Goal: Information Seeking & Learning: Learn about a topic

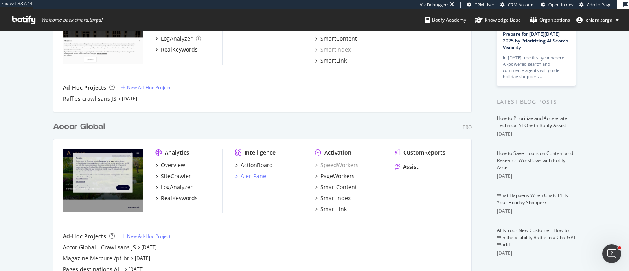
scroll to position [98, 0]
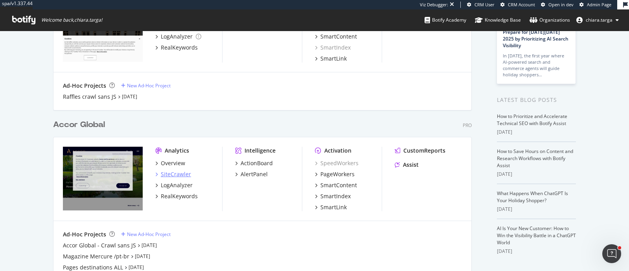
click at [169, 173] on div "SiteCrawler" at bounding box center [176, 174] width 30 height 8
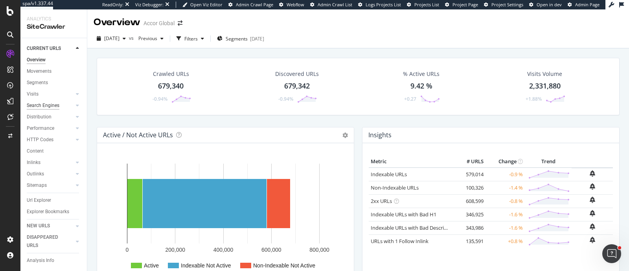
click at [40, 110] on div "Search Engines" at bounding box center [43, 106] width 33 height 8
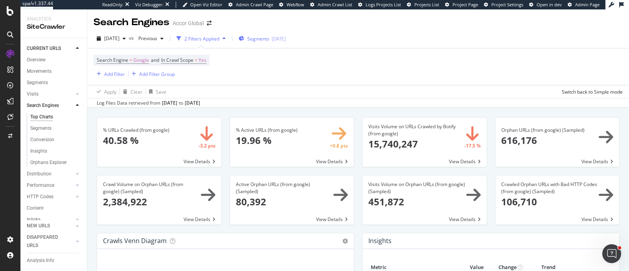
click at [286, 39] on div "[DATE]" at bounding box center [279, 38] width 14 height 7
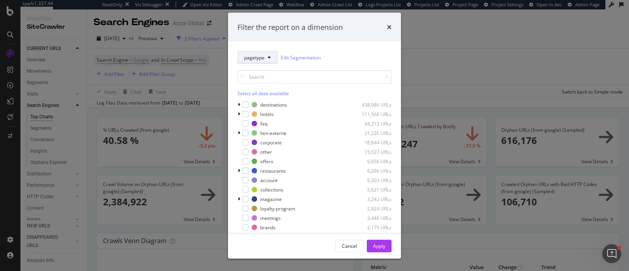
click at [253, 60] on span "pagetype" at bounding box center [254, 57] width 20 height 7
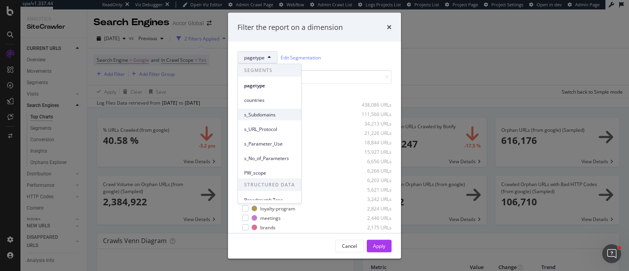
click at [256, 113] on span "s_Subdomains" at bounding box center [269, 114] width 51 height 7
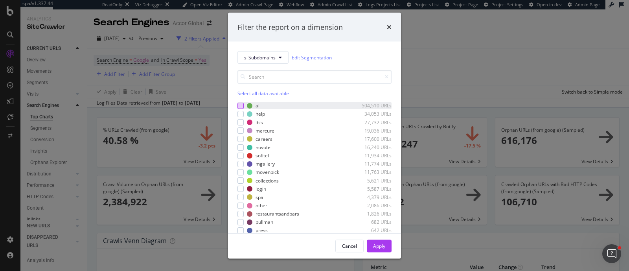
click at [239, 102] on div "modal" at bounding box center [241, 105] width 6 height 6
click at [384, 243] on div "Apply" at bounding box center [379, 245] width 12 height 7
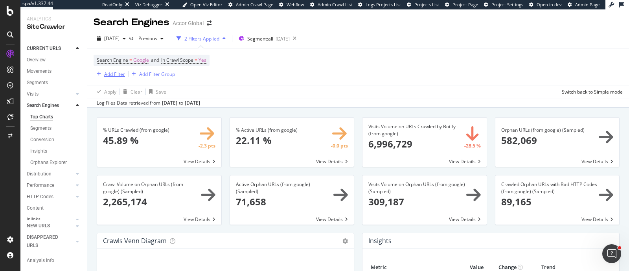
click at [105, 76] on div "Add Filter" at bounding box center [114, 74] width 21 height 7
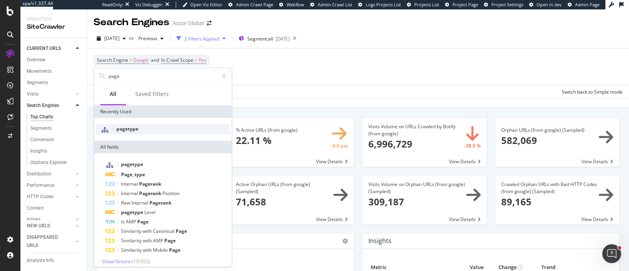
type input "page"
click at [135, 133] on div "pagetype" at bounding box center [163, 129] width 135 height 10
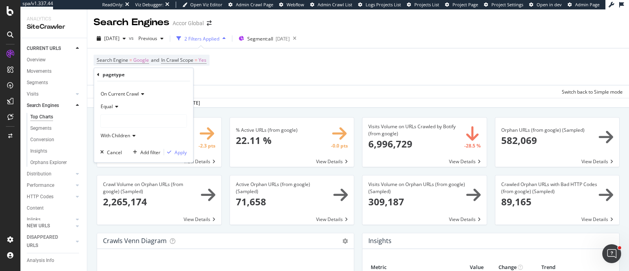
click at [128, 116] on div at bounding box center [144, 121] width 86 height 13
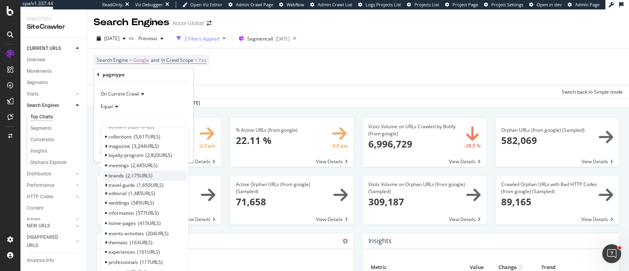
scroll to position [98, 0]
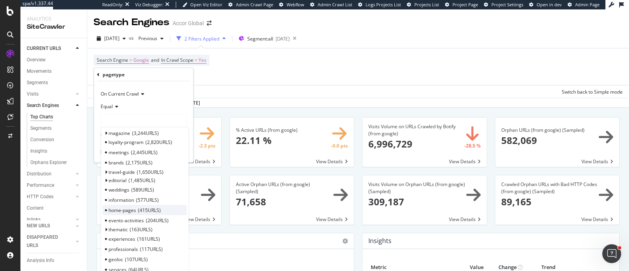
click at [133, 209] on span "home-pages" at bounding box center [123, 210] width 28 height 7
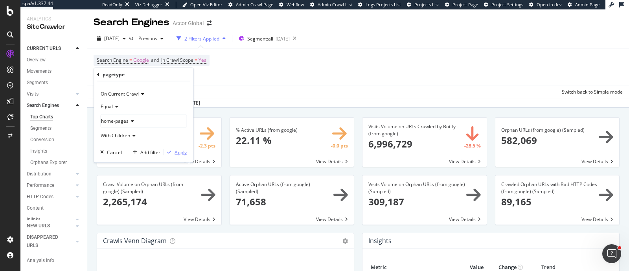
click at [178, 154] on div "Apply" at bounding box center [181, 152] width 12 height 7
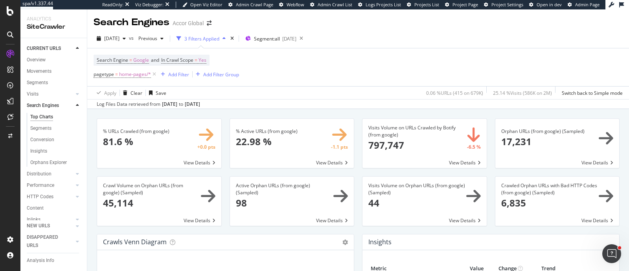
click at [170, 80] on div "pagetype = home-pages/* Add Filter Add Filter Group" at bounding box center [167, 74] width 146 height 11
click at [173, 76] on div "Add Filter" at bounding box center [178, 74] width 21 height 7
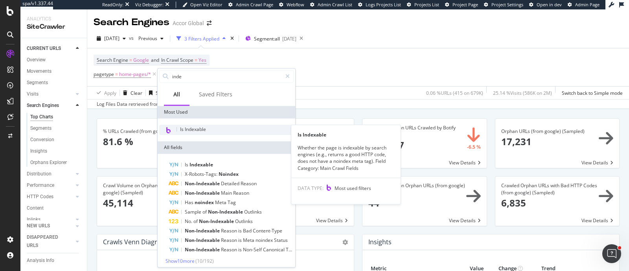
type input "inde"
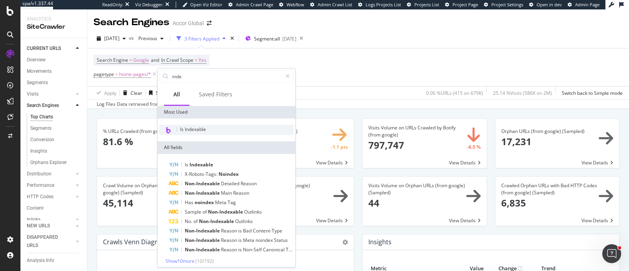
click at [201, 130] on span "Is Indexable" at bounding box center [193, 129] width 26 height 7
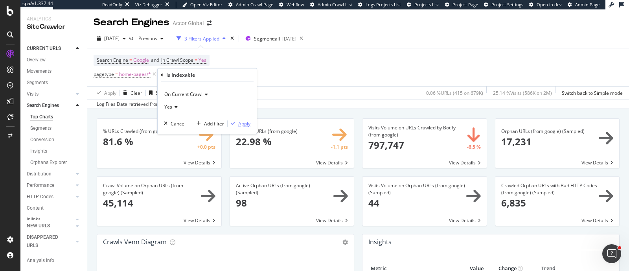
click at [243, 121] on div "Apply" at bounding box center [244, 123] width 12 height 7
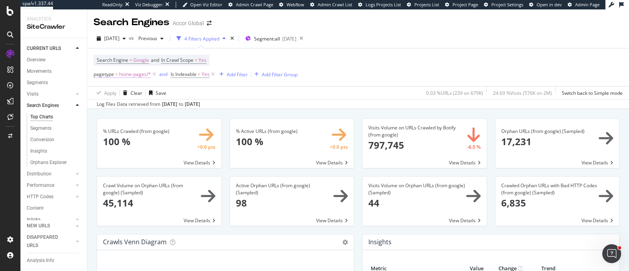
click at [118, 76] on span "=" at bounding box center [116, 74] width 3 height 7
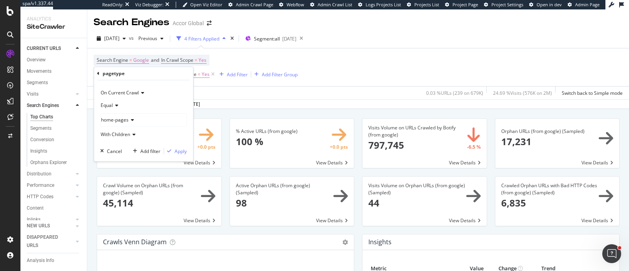
click at [122, 118] on span "home-pages" at bounding box center [115, 119] width 28 height 7
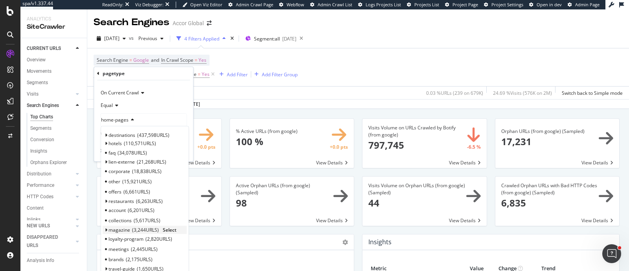
click at [165, 228] on span "Select" at bounding box center [170, 230] width 14 height 7
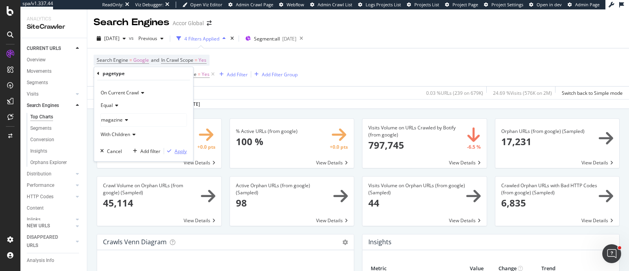
click at [183, 150] on div "Apply" at bounding box center [181, 151] width 12 height 7
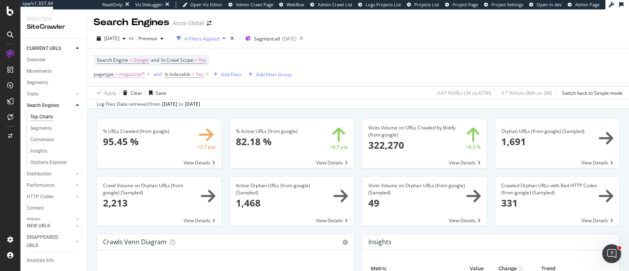
click at [130, 76] on span "magazine/*" at bounding box center [132, 74] width 26 height 11
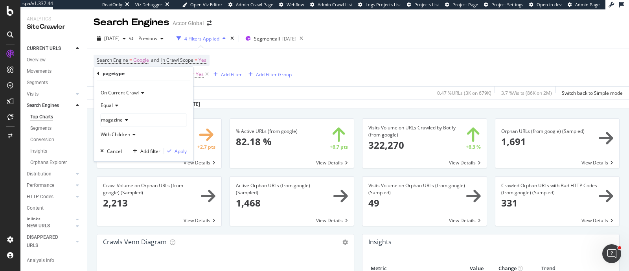
click at [133, 118] on div "magazine" at bounding box center [144, 120] width 86 height 13
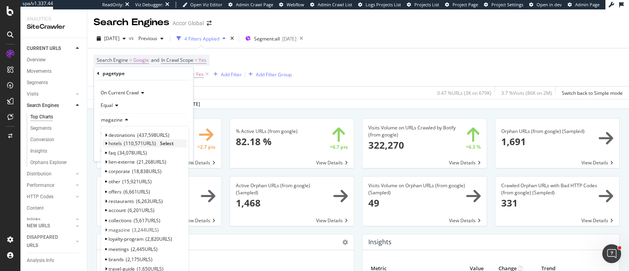
click at [105, 143] on icon at bounding box center [106, 143] width 3 height 5
click at [169, 154] on div "all 98,747 URLS" at bounding box center [145, 153] width 84 height 10
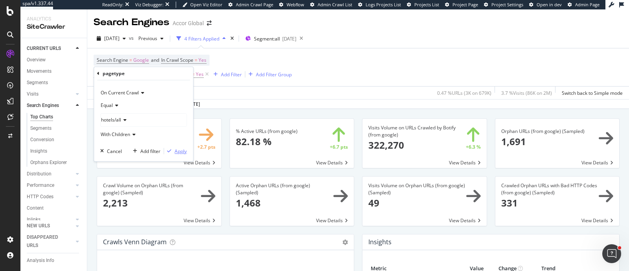
click at [181, 150] on div "Apply" at bounding box center [181, 151] width 12 height 7
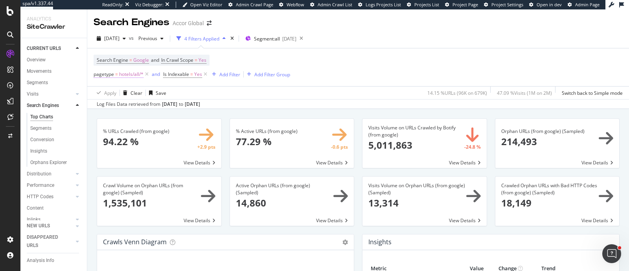
click at [126, 71] on span "hotels/all/*" at bounding box center [131, 74] width 24 height 11
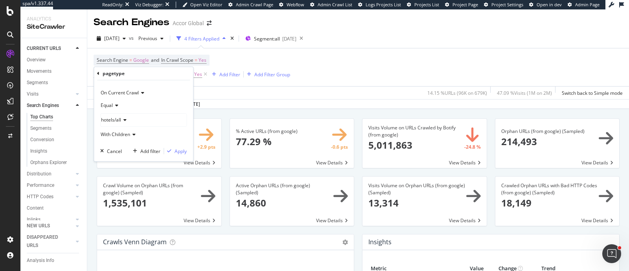
click at [119, 116] on span "hotels/all" at bounding box center [111, 119] width 20 height 7
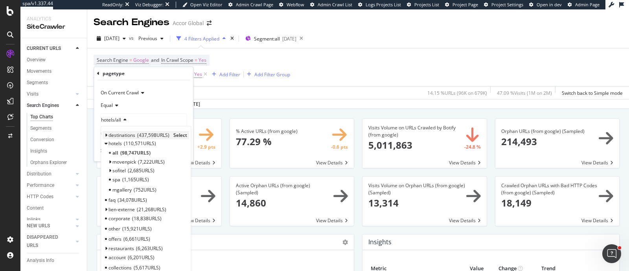
click at [106, 135] on icon at bounding box center [106, 135] width 3 height 5
click at [178, 135] on span "Select" at bounding box center [180, 135] width 14 height 7
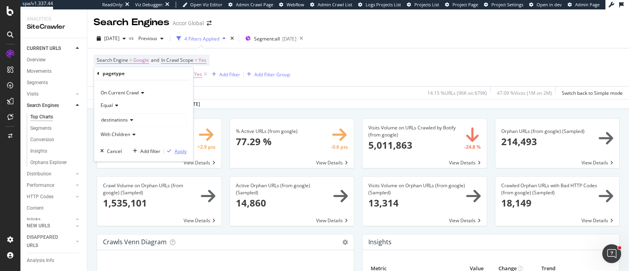
click at [181, 154] on div "Apply" at bounding box center [181, 151] width 12 height 7
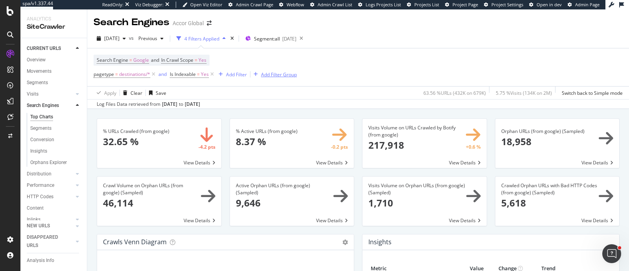
click at [272, 76] on div "Add Filter Group" at bounding box center [279, 74] width 36 height 7
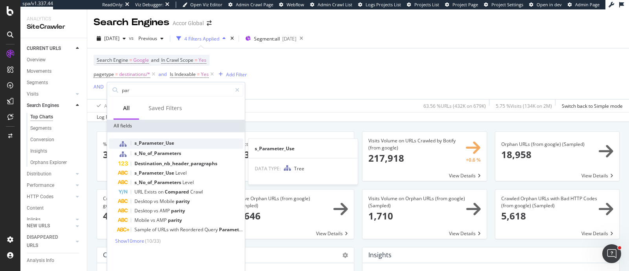
type input "par"
click at [172, 144] on span "s_Parameter_Use" at bounding box center [155, 143] width 40 height 7
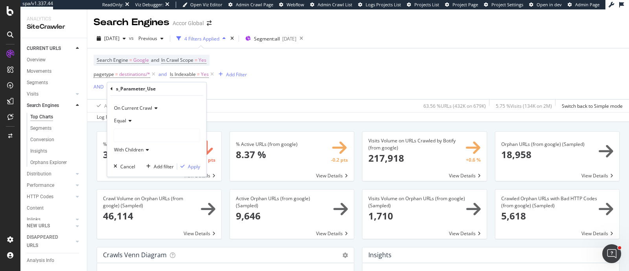
click at [130, 119] on icon at bounding box center [129, 120] width 6 height 5
click at [130, 136] on span "Equal" at bounding box center [124, 137] width 13 height 7
click at [130, 136] on div at bounding box center [157, 135] width 86 height 13
click at [132, 134] on div at bounding box center [157, 135] width 86 height 13
click at [136, 137] on div at bounding box center [157, 135] width 86 height 13
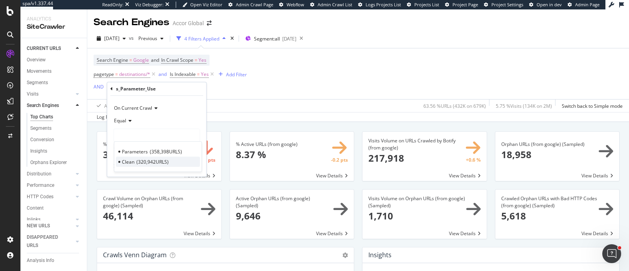
click at [133, 157] on div "Clean 320,942 URLS" at bounding box center [158, 162] width 84 height 10
click at [190, 166] on div "Apply" at bounding box center [194, 166] width 12 height 7
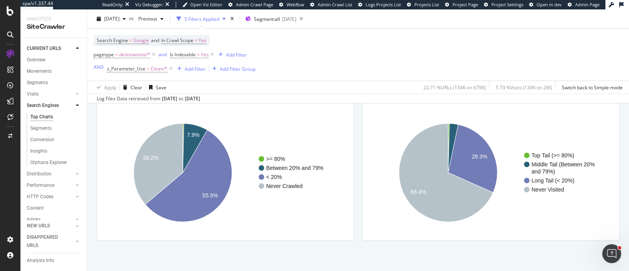
scroll to position [1001, 0]
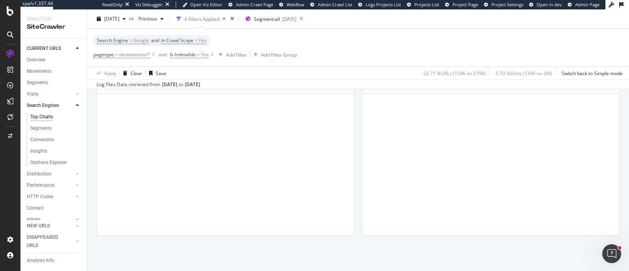
scroll to position [986, 0]
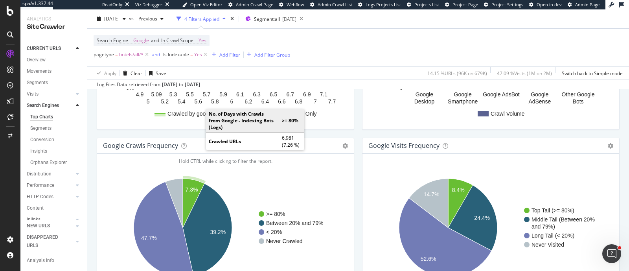
scroll to position [986, 0]
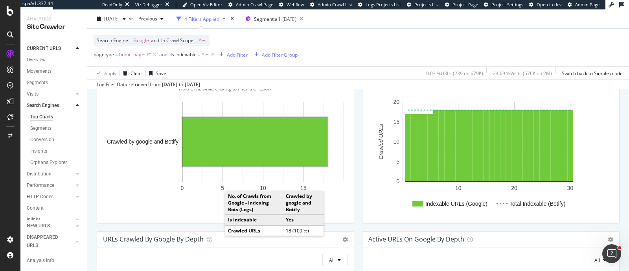
scroll to position [344, 0]
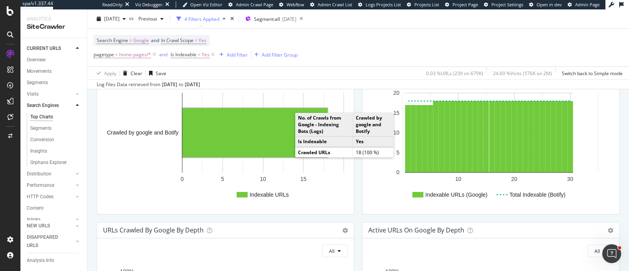
drag, startPoint x: 313, startPoint y: 133, endPoint x: 260, endPoint y: 133, distance: 53.5
click at [260, 133] on rect "A chart." at bounding box center [255, 132] width 145 height 49
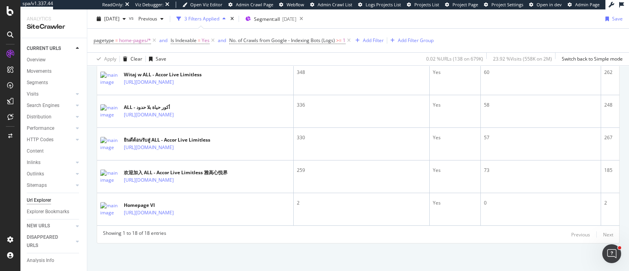
scroll to position [688, 0]
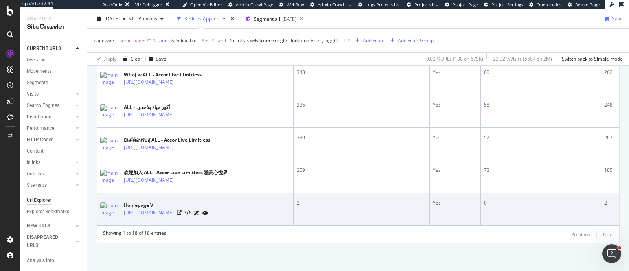
click at [158, 209] on link "[URL][DOMAIN_NAME]" at bounding box center [149, 213] width 50 height 8
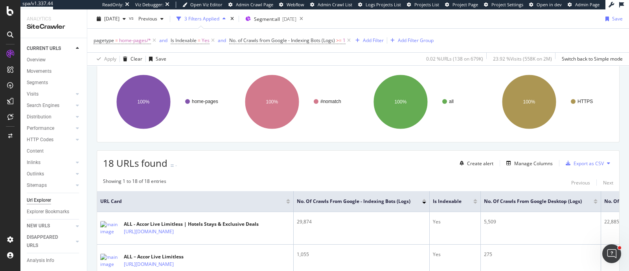
scroll to position [98, 0]
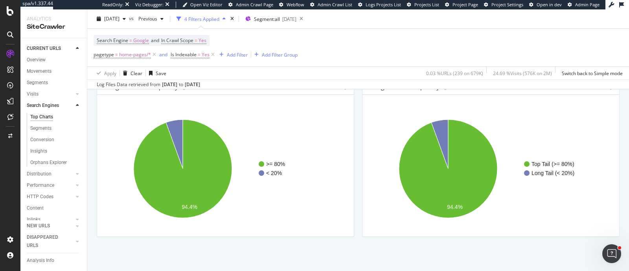
scroll to position [986, 0]
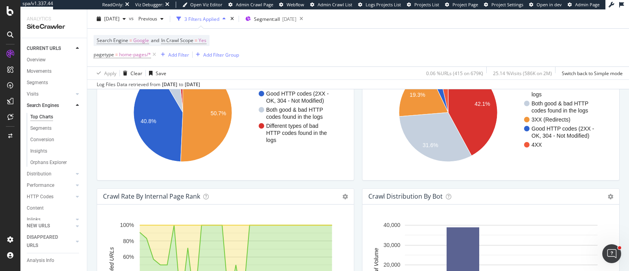
scroll to position [691, 0]
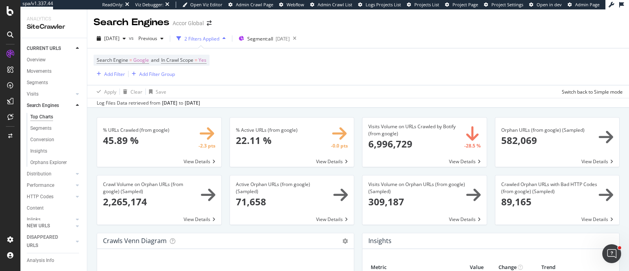
click at [104, 79] on div "Search Engine = Google and In Crawl Scope = Yes Add Filter Add Filter Group" at bounding box center [359, 66] width 530 height 37
click at [108, 75] on div "Add Filter" at bounding box center [114, 74] width 21 height 7
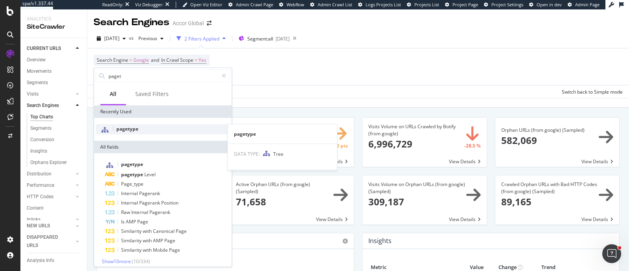
type input "paget"
click at [143, 127] on div "pagetype" at bounding box center [163, 129] width 135 height 10
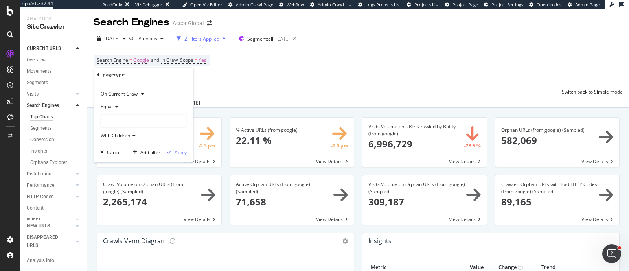
click at [141, 120] on div at bounding box center [144, 121] width 86 height 13
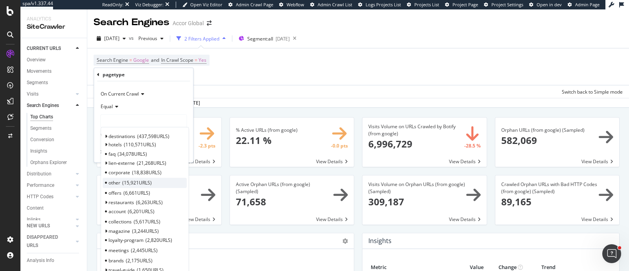
scroll to position [49, 0]
click at [165, 181] on span "Select" at bounding box center [170, 182] width 14 height 7
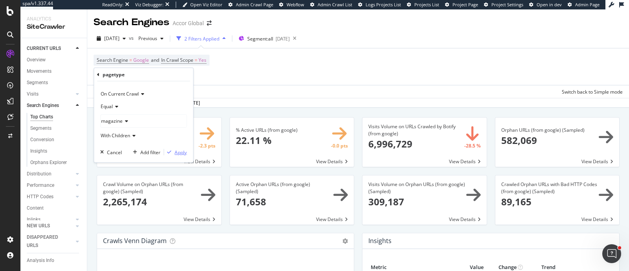
click at [180, 150] on div "Apply" at bounding box center [181, 152] width 12 height 7
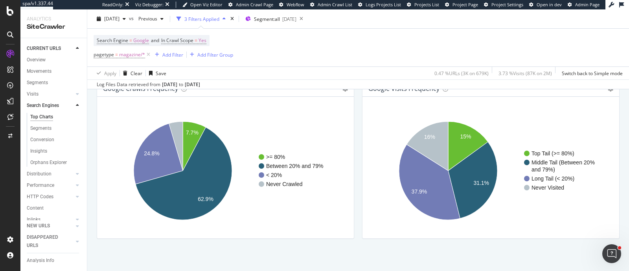
scroll to position [986, 0]
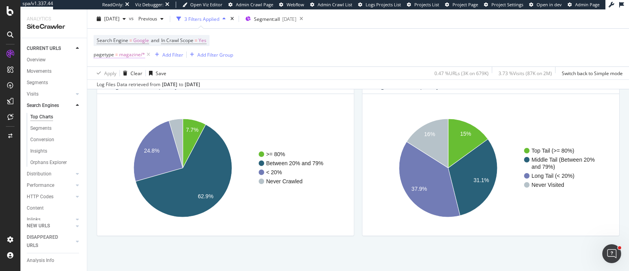
click at [143, 58] on span "magazine/*" at bounding box center [132, 54] width 26 height 11
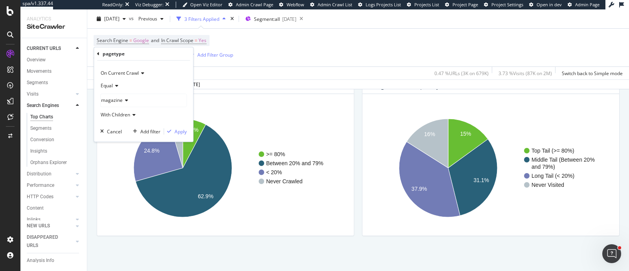
click at [117, 101] on span "magazine" at bounding box center [112, 100] width 22 height 7
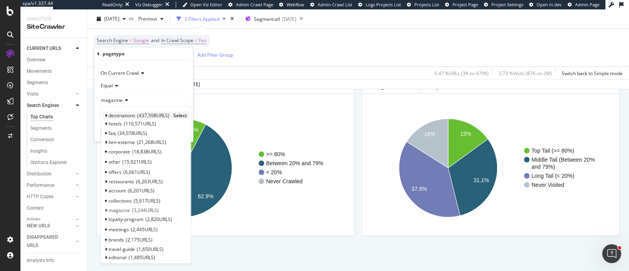
click at [116, 115] on span "destinations" at bounding box center [122, 115] width 27 height 7
click at [177, 114] on span "Select" at bounding box center [180, 115] width 14 height 7
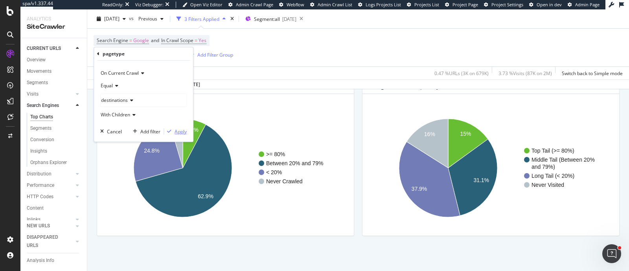
click at [183, 131] on div "Apply" at bounding box center [181, 131] width 12 height 7
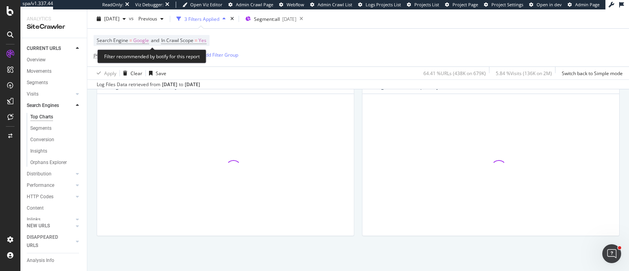
click at [172, 48] on div "Search Engine = Google and In Crawl Scope = Yes pagetype = destinations/* Add F…" at bounding box center [166, 47] width 145 height 25
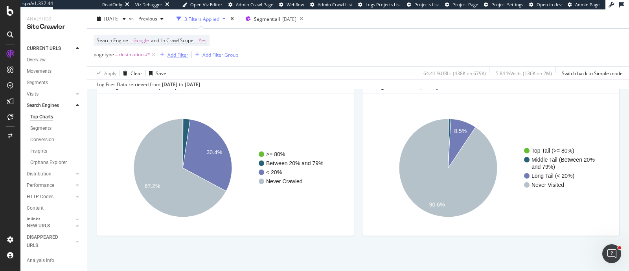
click at [172, 56] on div "Add Filter" at bounding box center [178, 54] width 21 height 7
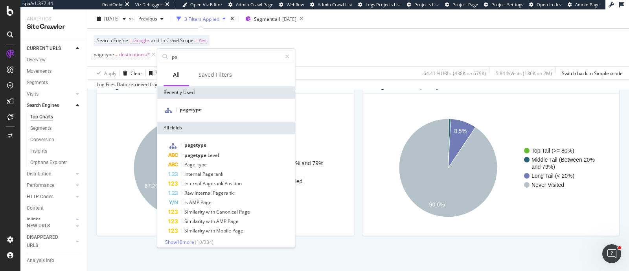
type input "par"
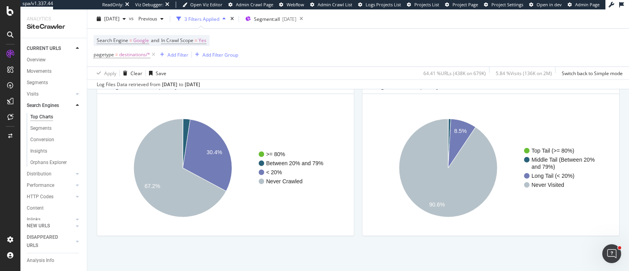
click at [96, 107] on div "google Crawls Frequency Chart (by Value) Table Expand Export as CSV Export as P…" at bounding box center [226, 161] width 266 height 166
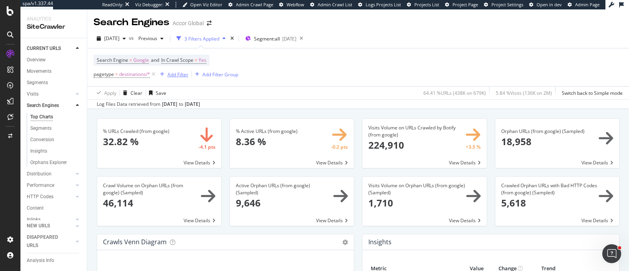
click at [178, 74] on div "Add Filter" at bounding box center [178, 74] width 21 height 7
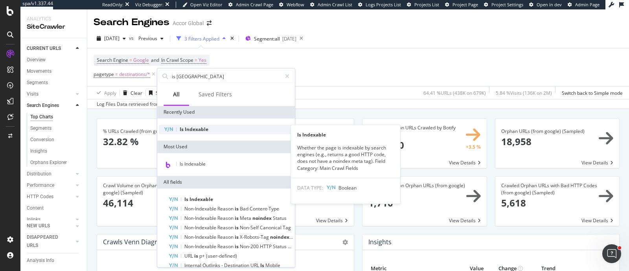
type input "is [GEOGRAPHIC_DATA]"
click at [203, 129] on span "Indexable" at bounding box center [197, 129] width 24 height 7
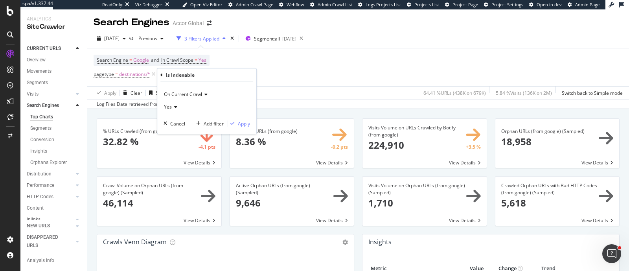
click at [172, 103] on div "Yes" at bounding box center [207, 107] width 87 height 13
click at [232, 103] on div "Yes" at bounding box center [207, 107] width 87 height 13
click at [240, 122] on div "Apply" at bounding box center [244, 123] width 12 height 7
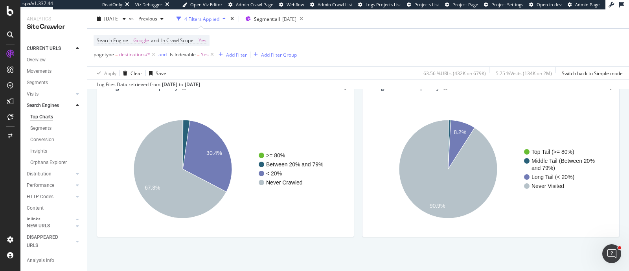
scroll to position [986, 0]
click at [217, 53] on div "button" at bounding box center [221, 54] width 11 height 5
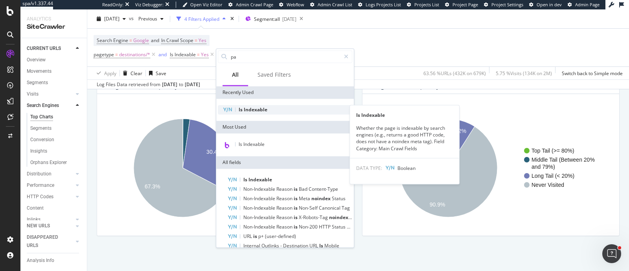
type input "par"
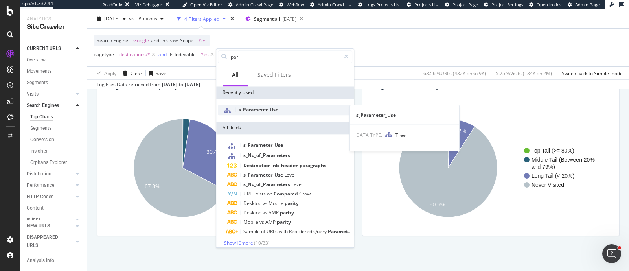
click at [270, 107] on span "s_Parameter_Use" at bounding box center [259, 109] width 40 height 7
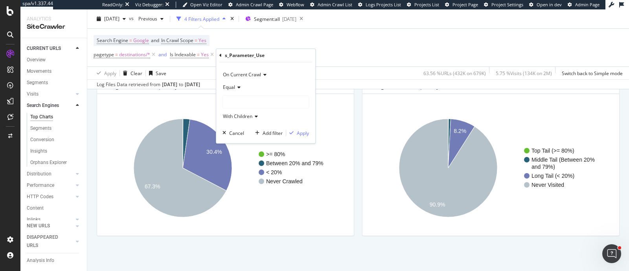
click at [270, 107] on div at bounding box center [266, 102] width 86 height 13
click at [260, 129] on span "320,942 URLS" at bounding box center [261, 128] width 32 height 7
click at [301, 133] on div "Apply" at bounding box center [303, 133] width 12 height 7
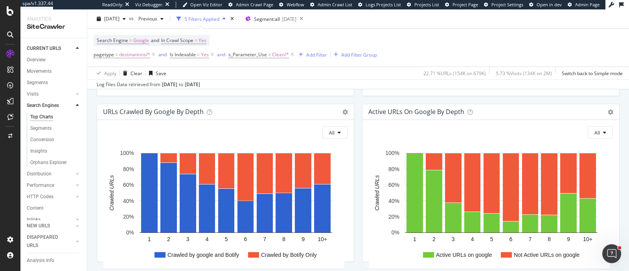
scroll to position [986, 0]
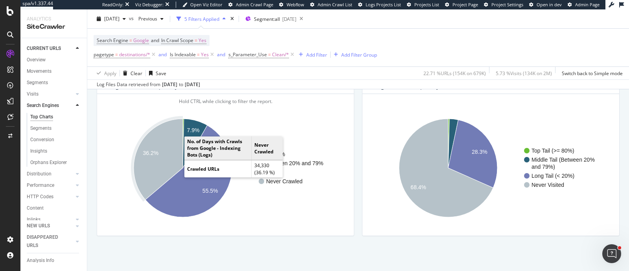
click at [173, 156] on icon "A chart." at bounding box center [158, 159] width 49 height 81
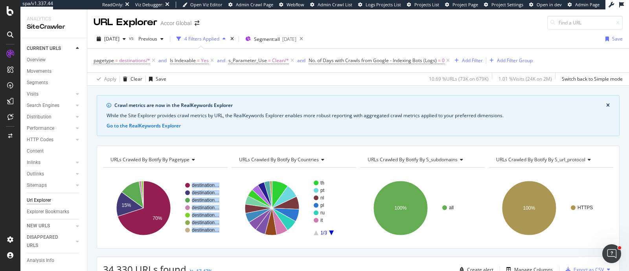
drag, startPoint x: 142, startPoint y: 194, endPoint x: 224, endPoint y: 167, distance: 85.7
click at [223, 164] on div "URLs Crawled By Botify By pagetype Chart (by Value) Table Expand Export as CSV …" at bounding box center [165, 160] width 125 height 16
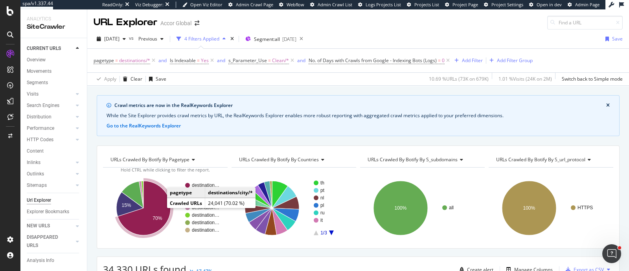
click at [157, 208] on icon "A chart." at bounding box center [144, 208] width 53 height 54
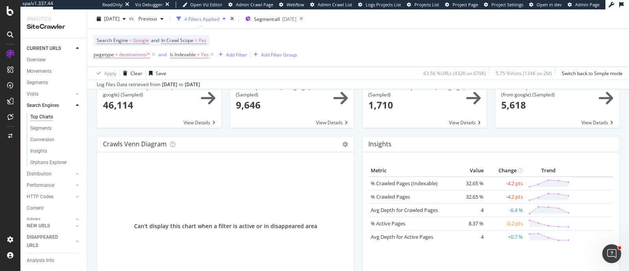
scroll to position [148, 0]
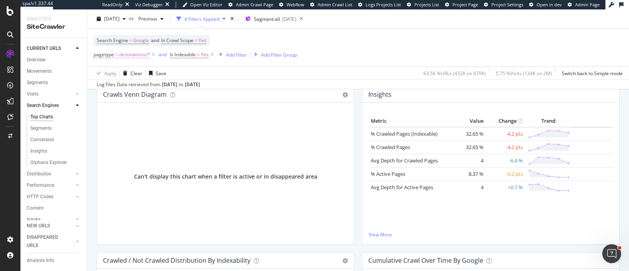
click at [98, 55] on span "pagetype" at bounding box center [104, 54] width 20 height 7
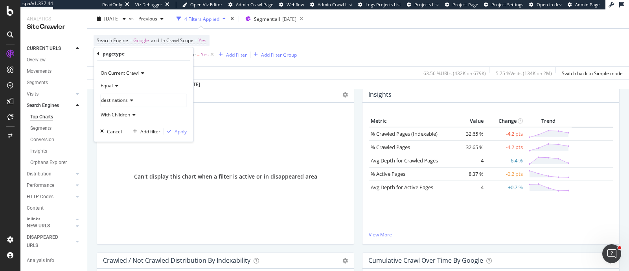
click at [122, 100] on span "destinations" at bounding box center [114, 100] width 27 height 7
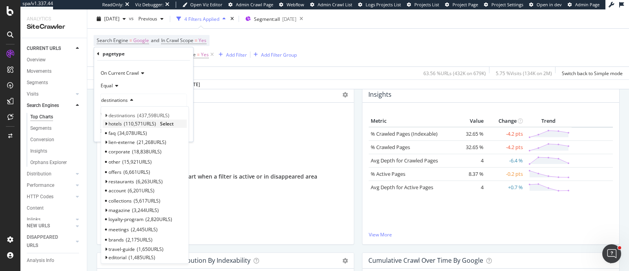
click at [148, 121] on span "110,571 URLS" at bounding box center [140, 123] width 32 height 7
click at [124, 130] on span "98,747 URLS" at bounding box center [135, 133] width 30 height 7
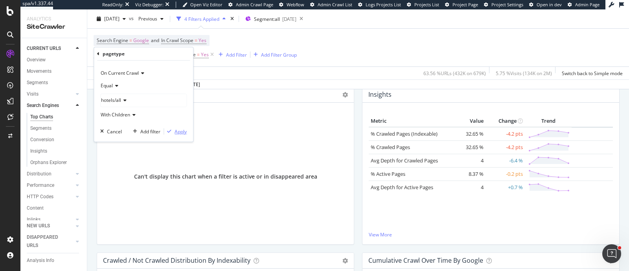
click at [181, 133] on div "Apply" at bounding box center [181, 131] width 12 height 7
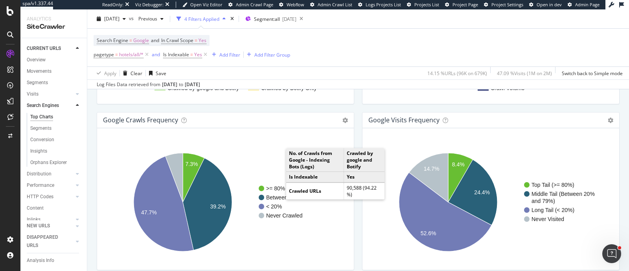
scroll to position [984, 0]
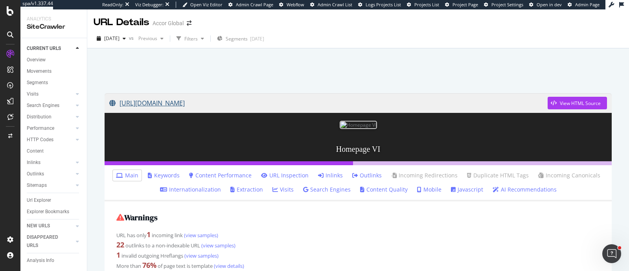
click at [183, 103] on link "[URL][DOMAIN_NAME]" at bounding box center [328, 103] width 439 height 20
